Goal: Navigation & Orientation: Find specific page/section

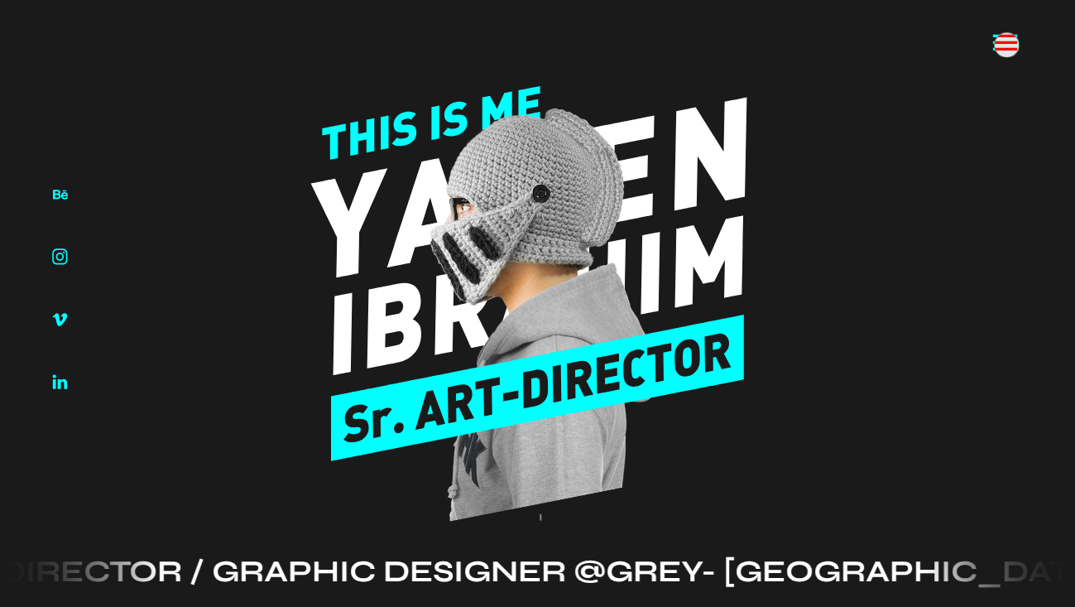
click at [1006, 45] on icon at bounding box center [1005, 42] width 32 height 32
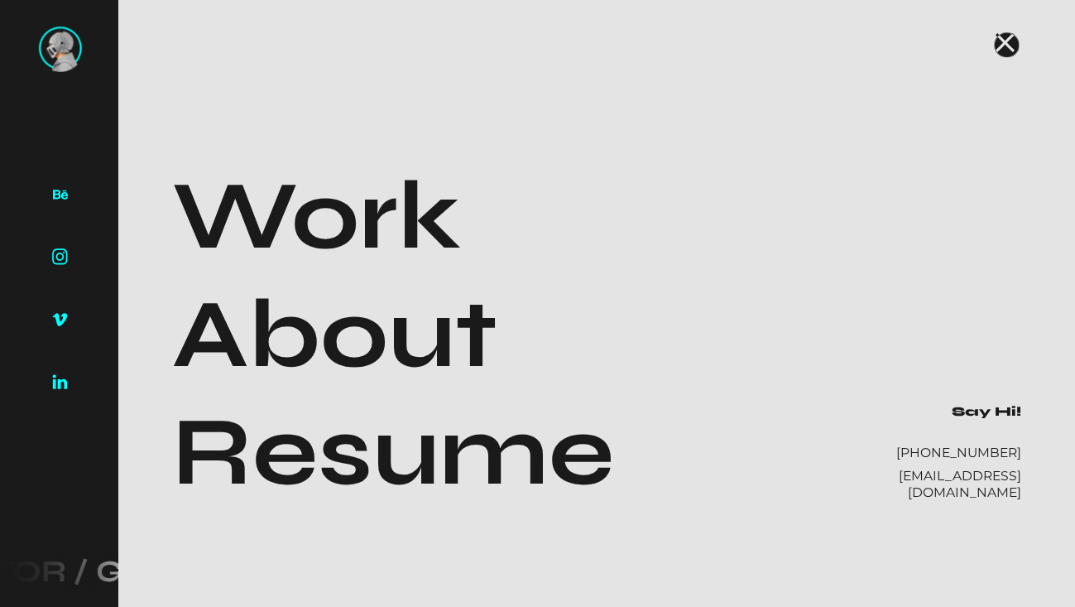
click at [1006, 45] on icon at bounding box center [1005, 42] width 19 height 19
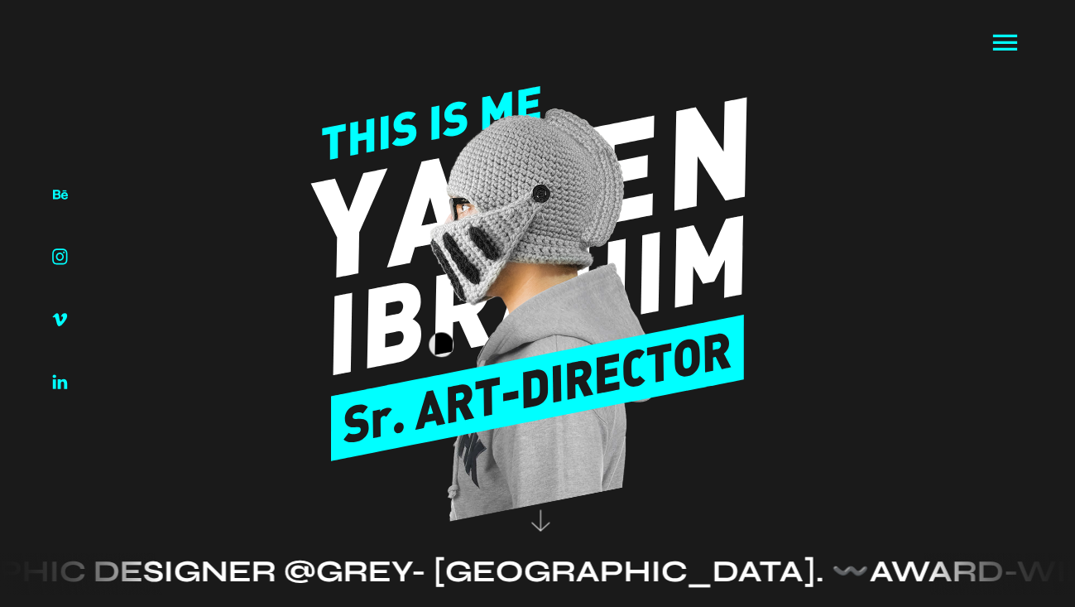
click at [441, 344] on image at bounding box center [542, 320] width 231 height 424
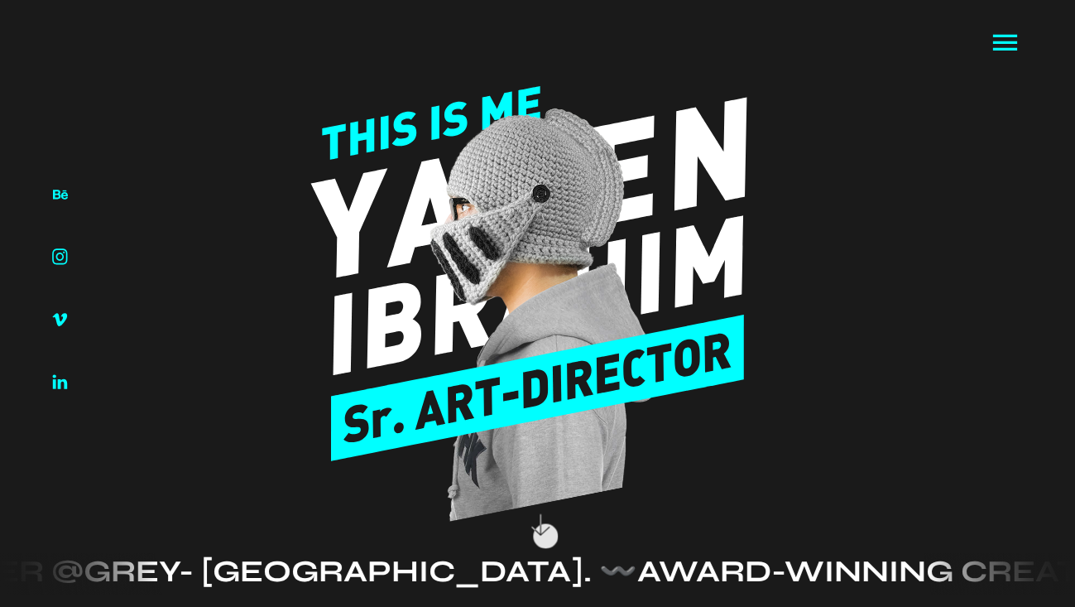
click at [545, 535] on icon at bounding box center [539, 523] width 35 height 65
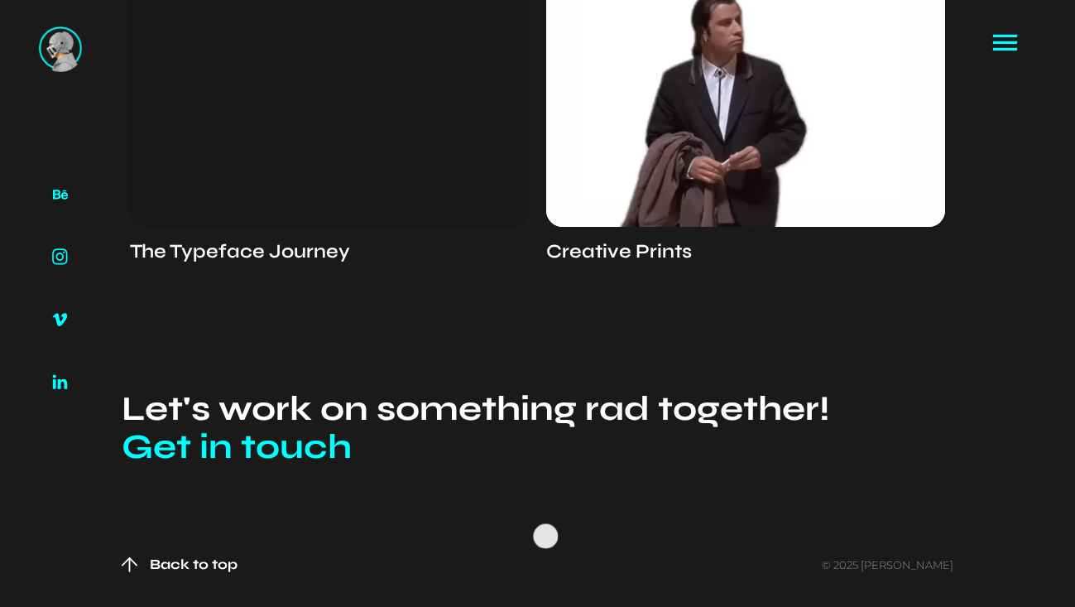
scroll to position [4262, 0]
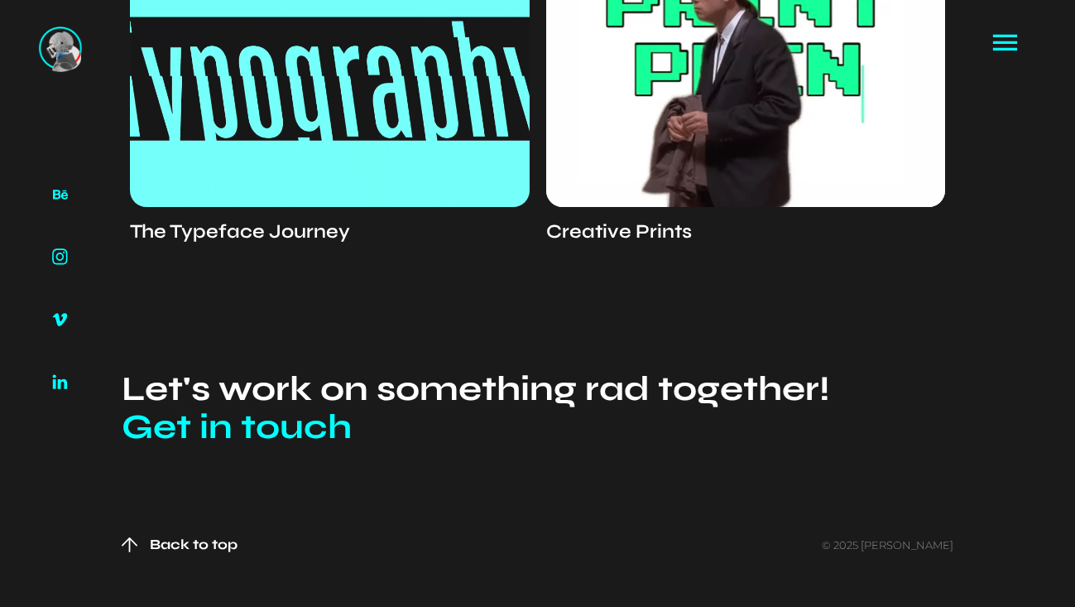
click at [68, 57] on img at bounding box center [60, 49] width 43 height 46
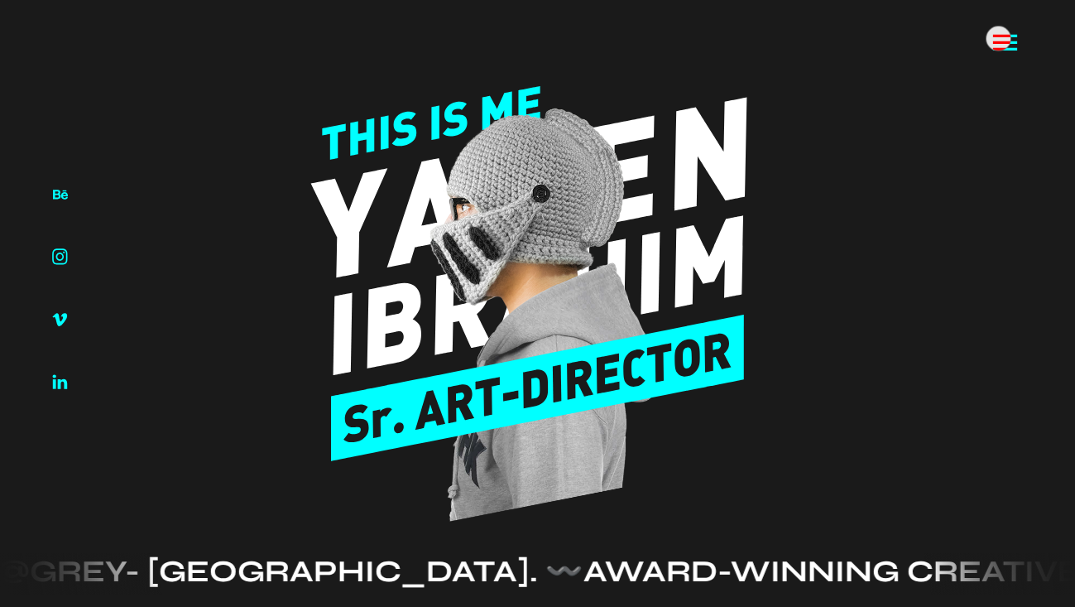
click at [998, 38] on icon at bounding box center [1005, 42] width 32 height 32
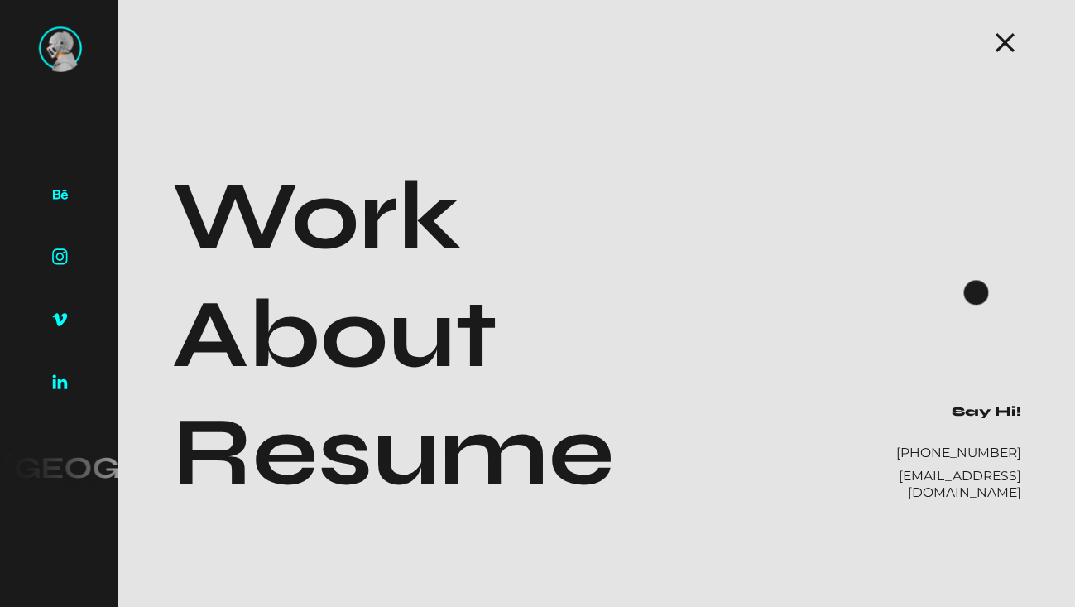
scroll to position [124, 0]
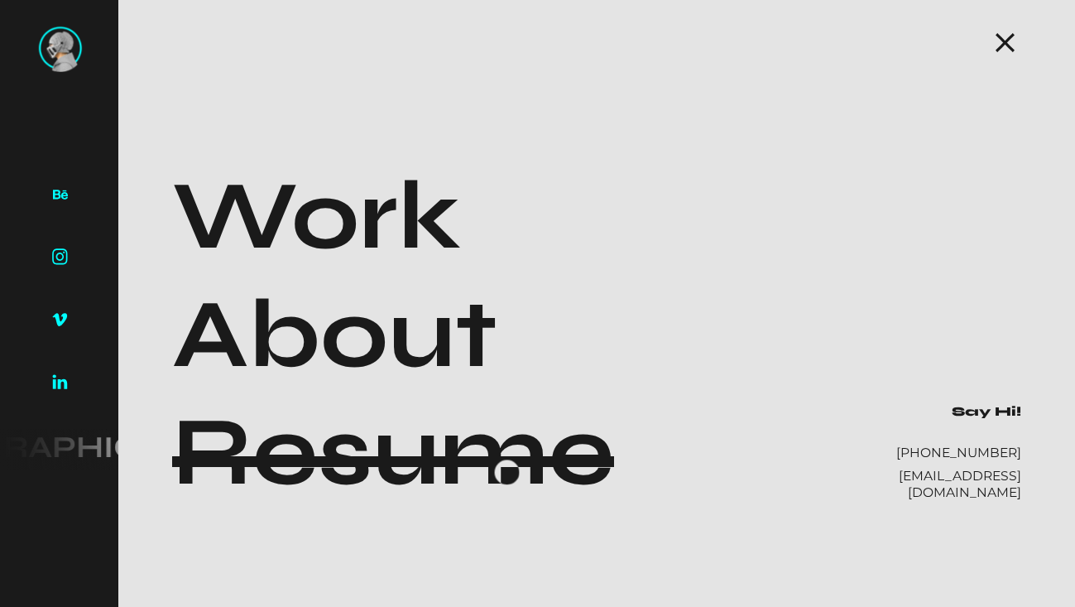
click at [506, 472] on h1 "Resume" at bounding box center [393, 452] width 442 height 118
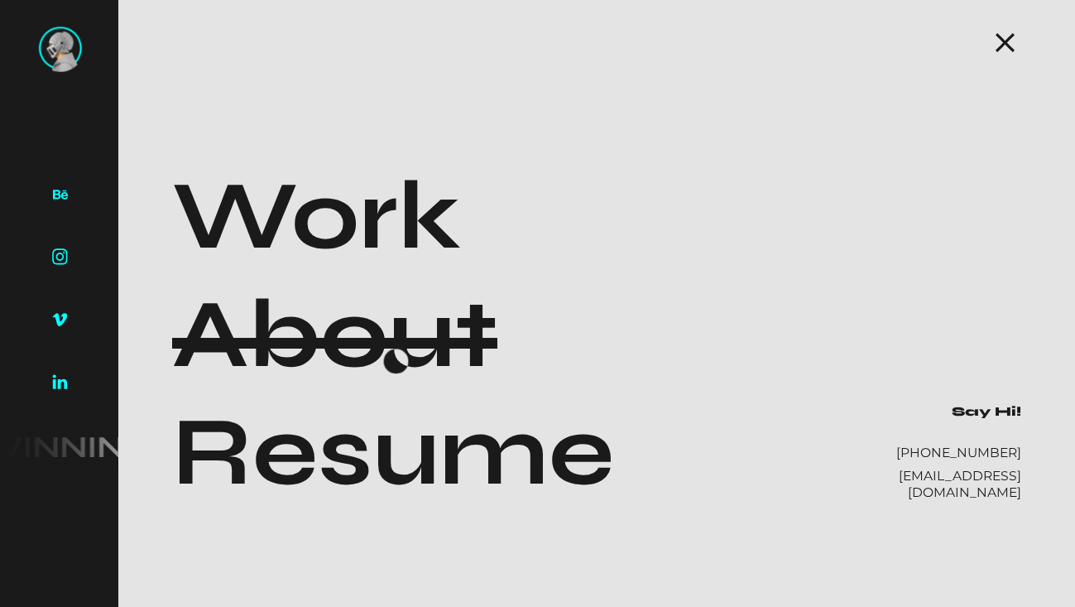
click at [396, 361] on h1 "About" at bounding box center [334, 335] width 325 height 118
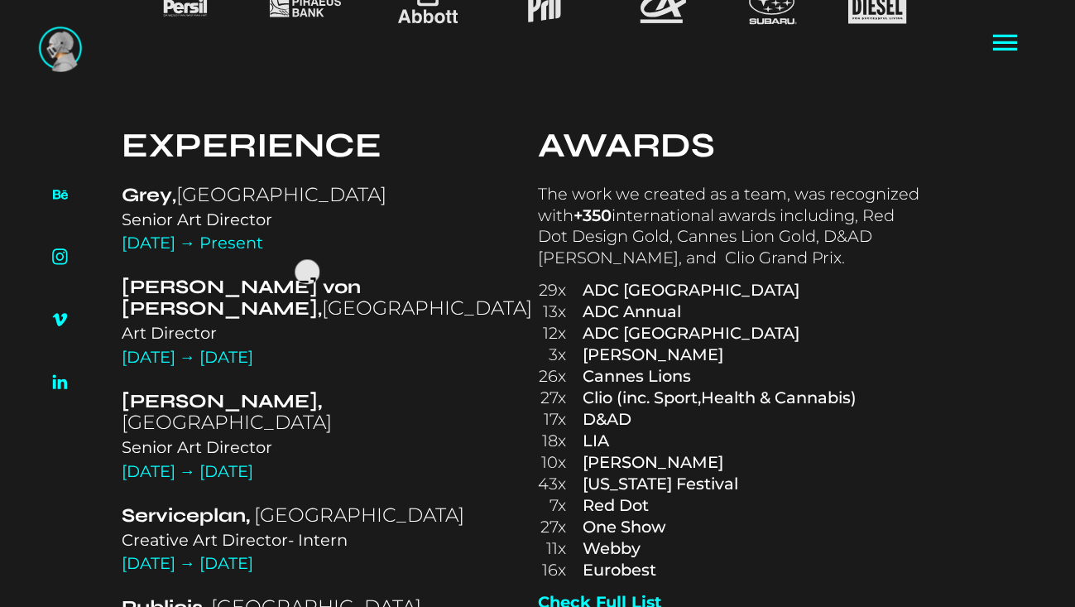
scroll to position [883, 0]
